Goal: Transaction & Acquisition: Obtain resource

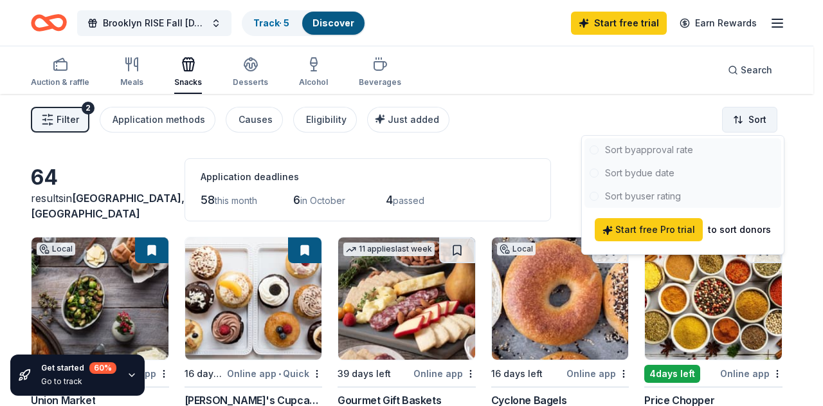
click at [763, 116] on html "Brooklyn RISE Fall [DATE] Track · 5 Discover Start free trial Earn Rewards Auct…" at bounding box center [411, 203] width 823 height 406
click at [6, 178] on html "Brooklyn RISE Fall [DATE] Track · 5 Discover Start free trial Earn Rewards Auct…" at bounding box center [411, 203] width 823 height 406
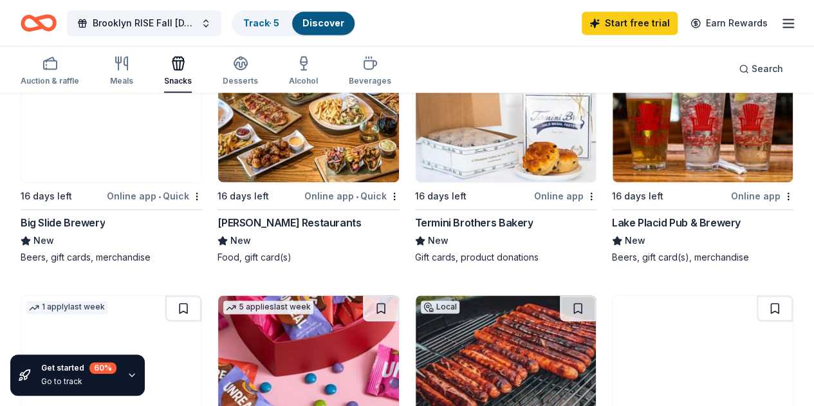
scroll to position [900, 0]
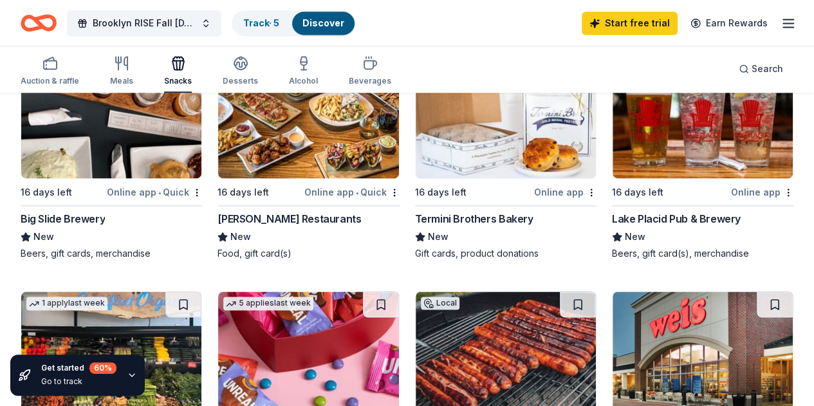
click at [720, 291] on img at bounding box center [702, 352] width 180 height 122
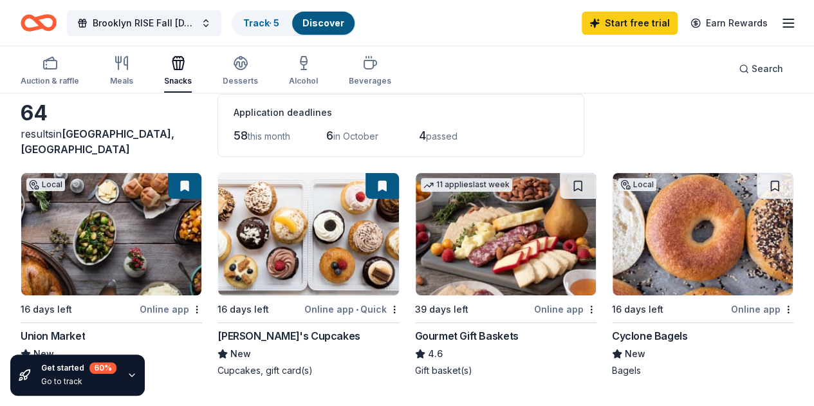
scroll to position [0, 0]
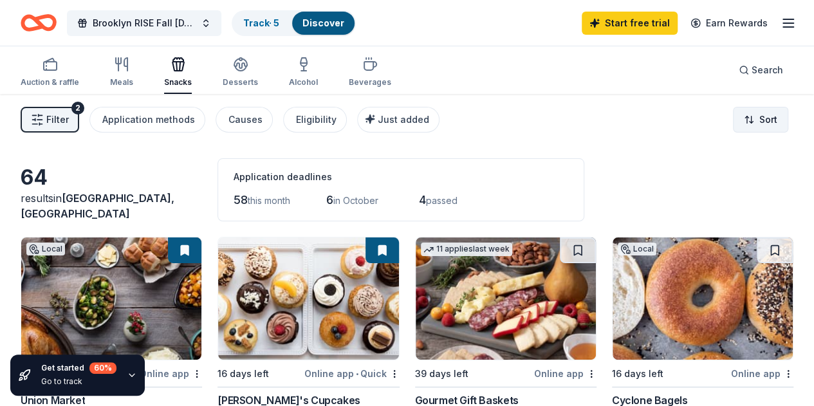
click at [764, 123] on html "Brooklyn RISE Fall Harvest Festival Track · 5 Discover Start free trial Earn Re…" at bounding box center [407, 203] width 814 height 406
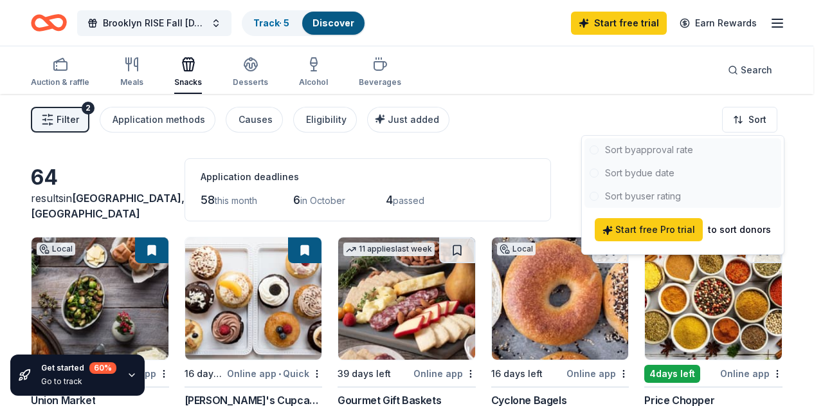
click at [518, 143] on html "Brooklyn RISE Fall Harvest Festival Track · 5 Discover Start free trial Earn Re…" at bounding box center [411, 203] width 823 height 406
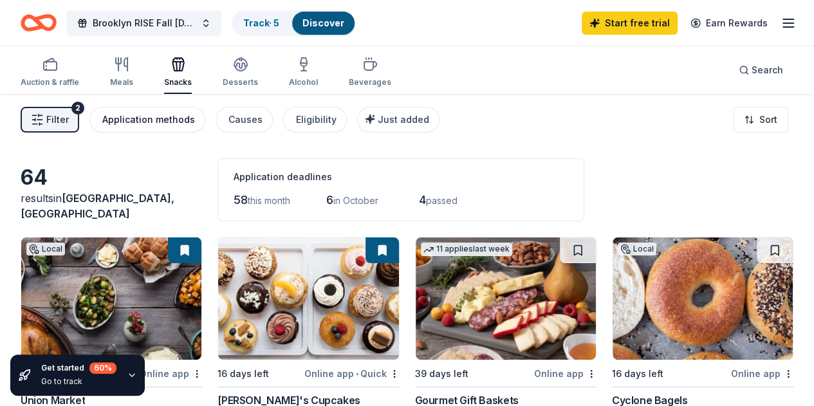
click at [175, 127] on button "Application methods" at bounding box center [147, 120] width 116 height 26
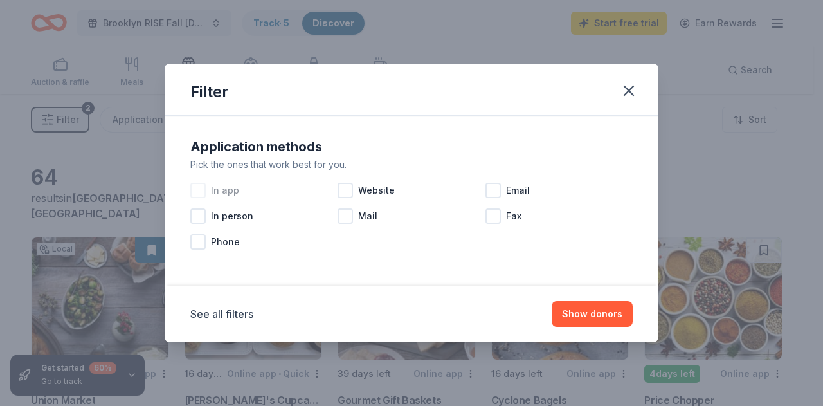
click at [229, 190] on span "In app" at bounding box center [225, 190] width 28 height 15
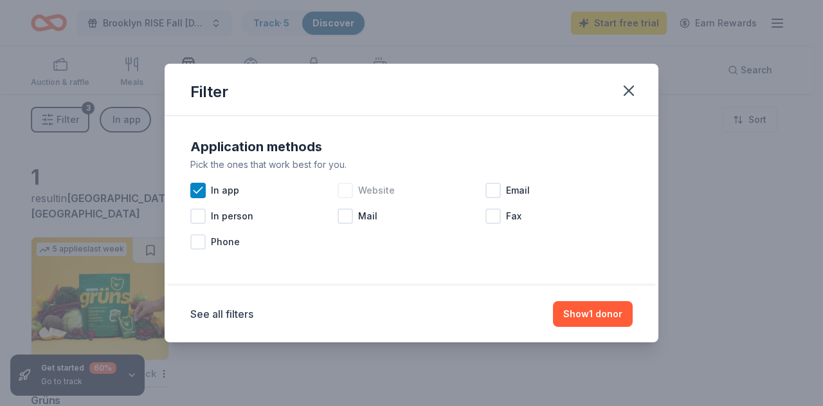
click at [368, 199] on div "Website" at bounding box center [411, 191] width 147 height 26
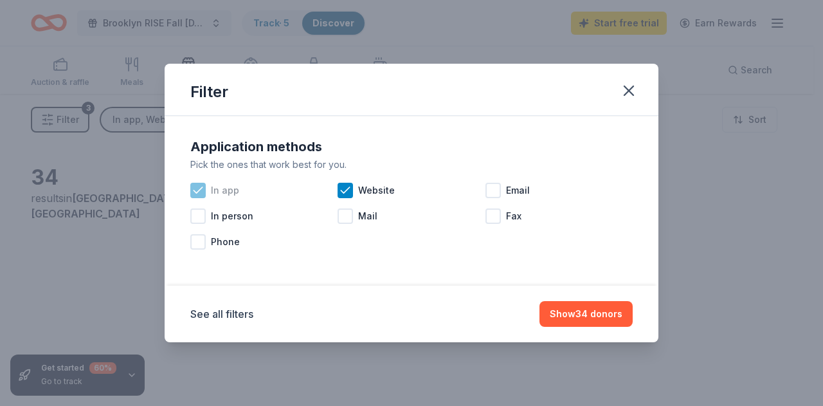
click at [217, 187] on span "In app" at bounding box center [225, 190] width 28 height 15
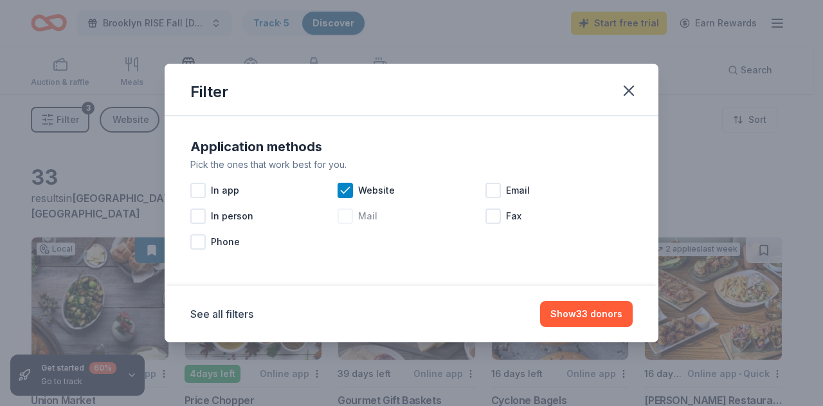
click at [352, 215] on div at bounding box center [345, 215] width 15 height 15
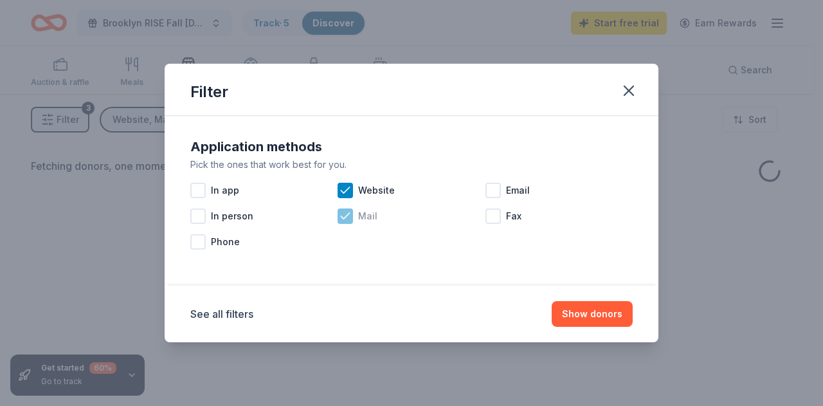
click at [352, 215] on div at bounding box center [345, 215] width 15 height 15
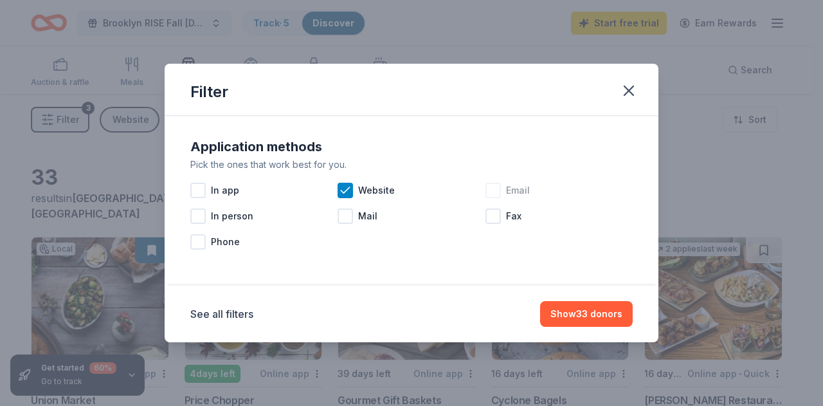
click at [499, 192] on div at bounding box center [493, 190] width 15 height 15
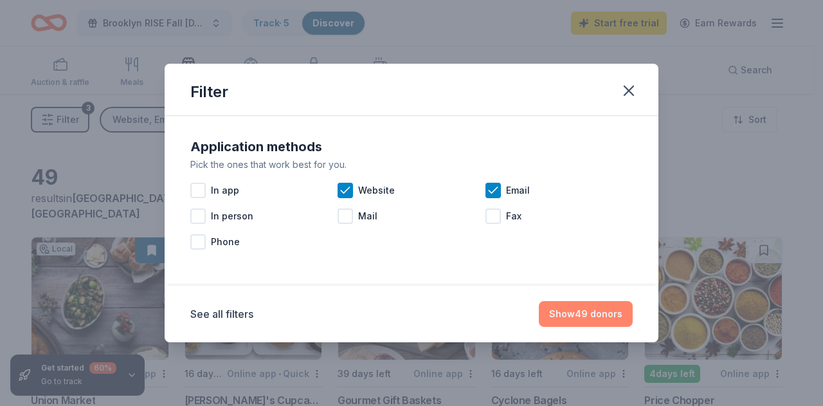
click at [561, 318] on button "Show 49 donors" at bounding box center [586, 314] width 94 height 26
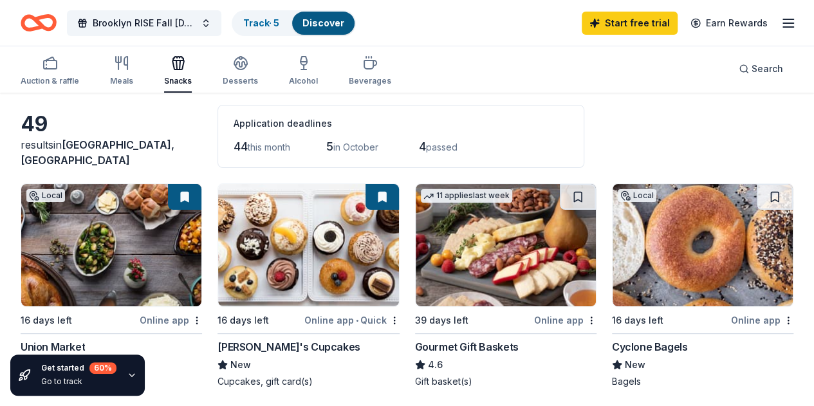
scroll to position [129, 0]
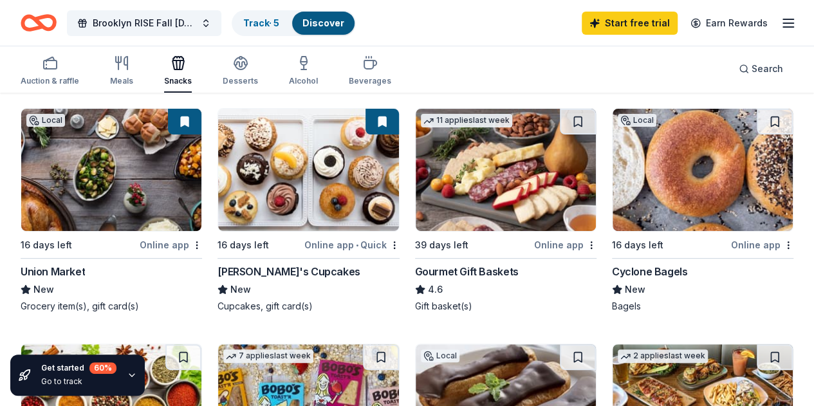
click at [269, 194] on img at bounding box center [308, 170] width 180 height 122
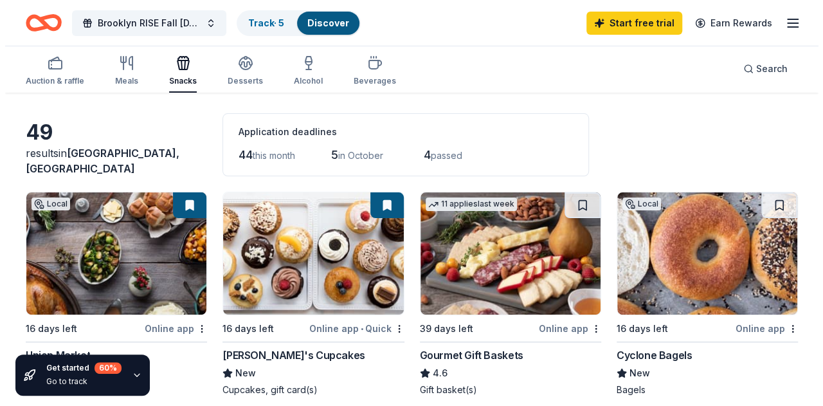
scroll to position [0, 0]
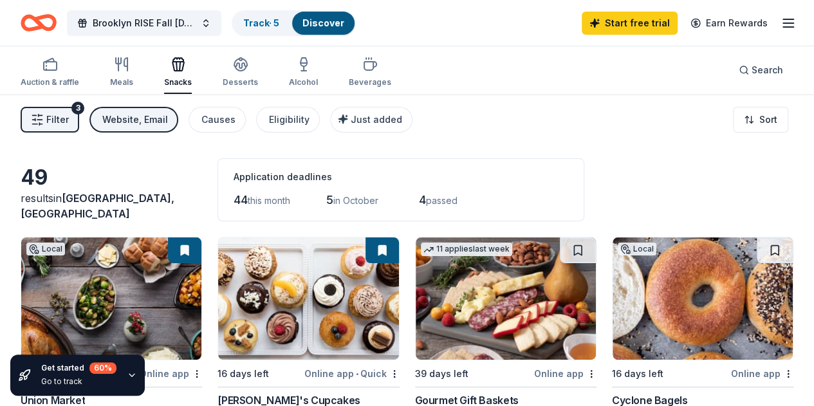
click at [60, 121] on span "Filter" at bounding box center [57, 119] width 23 height 15
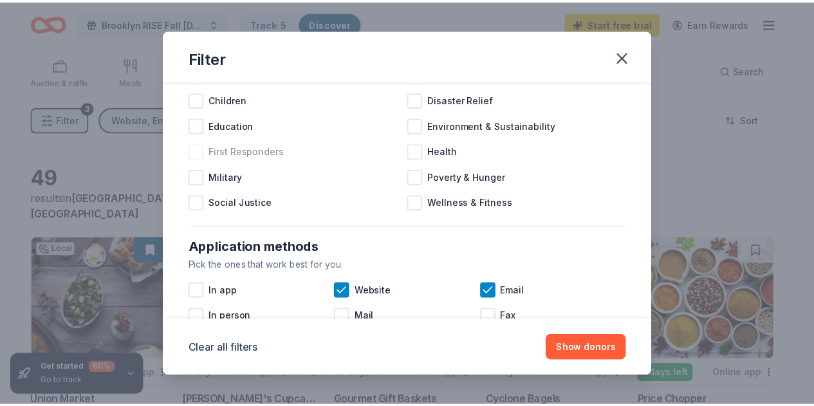
scroll to position [64, 0]
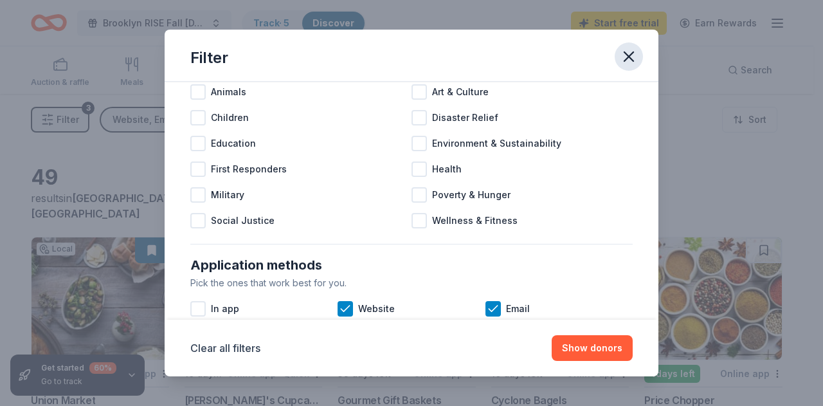
click at [635, 57] on icon "button" at bounding box center [629, 57] width 18 height 18
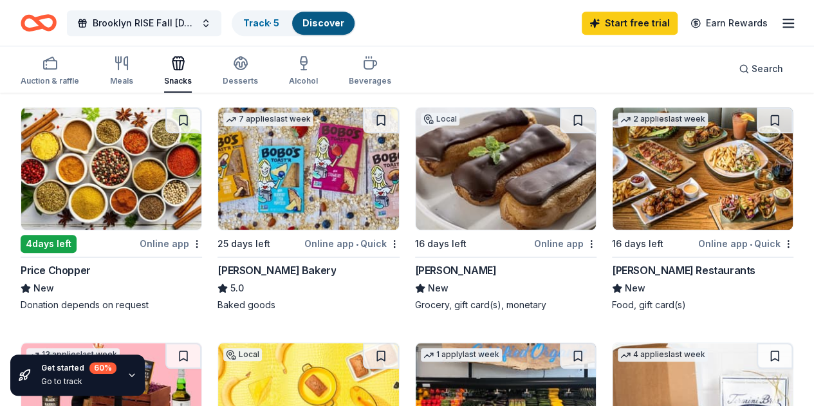
scroll to position [386, 0]
